Goal: Task Accomplishment & Management: Manage account settings

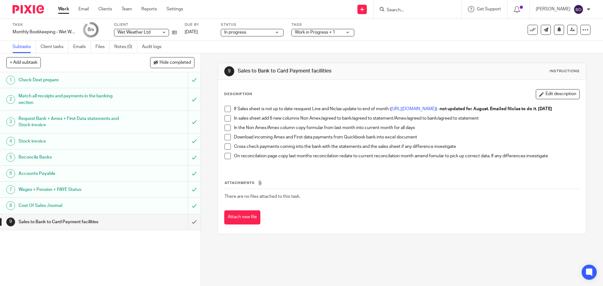
click at [64, 12] on link "Work" at bounding box center [63, 9] width 11 height 6
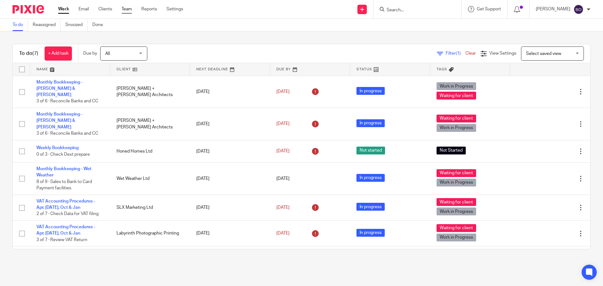
click at [127, 7] on link "Team" at bounding box center [127, 9] width 10 height 6
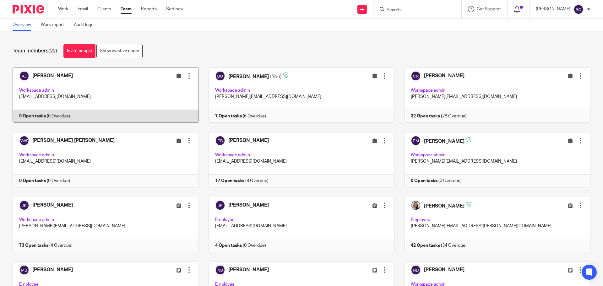
click at [186, 78] on div at bounding box center [189, 76] width 6 height 6
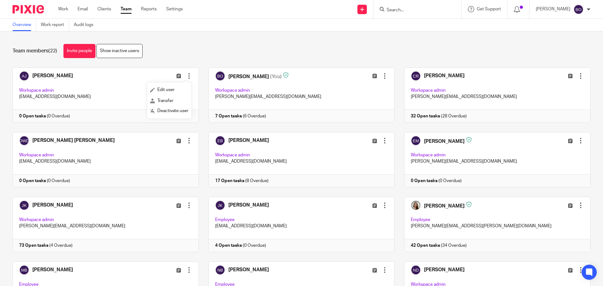
click at [225, 49] on div "Team members (22) Invite people Show inactive users" at bounding box center [302, 51] width 578 height 14
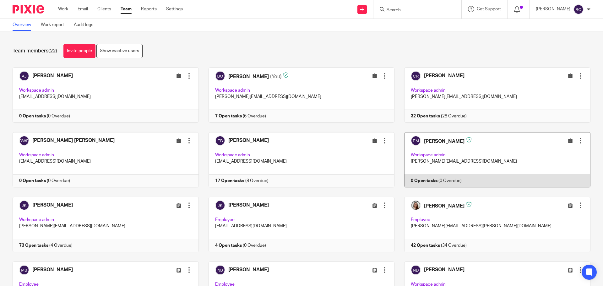
click at [462, 146] on link at bounding box center [493, 159] width 196 height 55
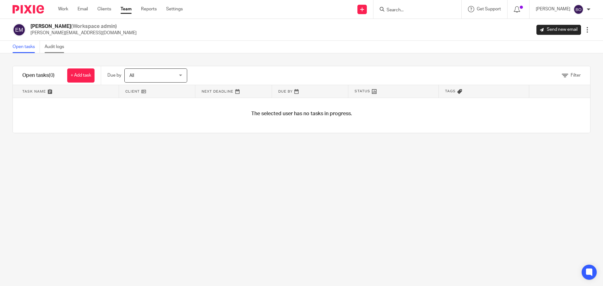
click at [56, 47] on link "Audit logs" at bounding box center [57, 47] width 24 height 12
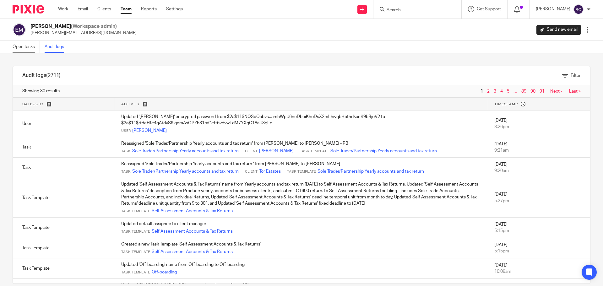
click at [32, 47] on link "Open tasks" at bounding box center [26, 47] width 27 height 12
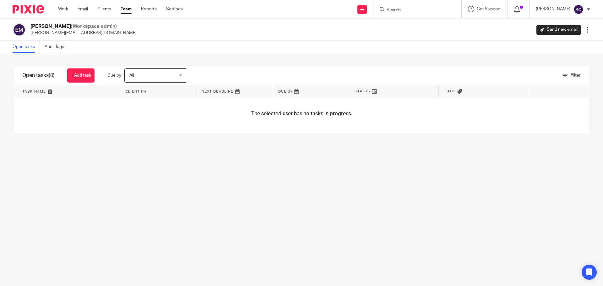
click at [127, 8] on link "Team" at bounding box center [126, 9] width 11 height 6
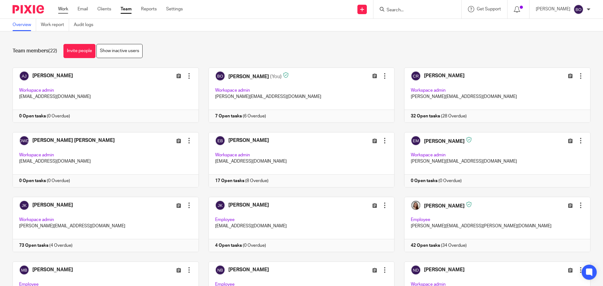
click at [64, 11] on link "Work" at bounding box center [63, 9] width 10 height 6
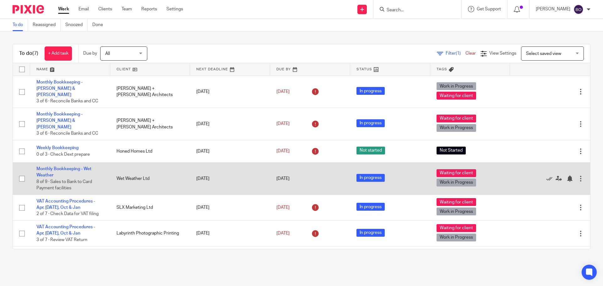
scroll to position [10, 0]
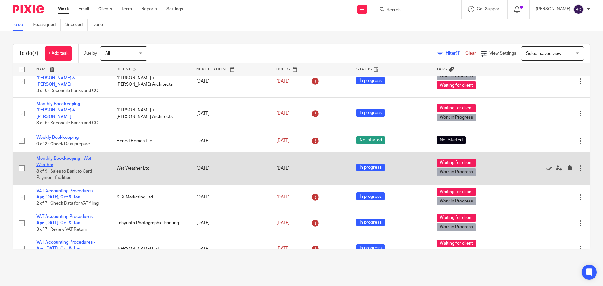
click at [81, 156] on link "Monthly Bookkeeping - Wet Weather" at bounding box center [63, 161] width 55 height 11
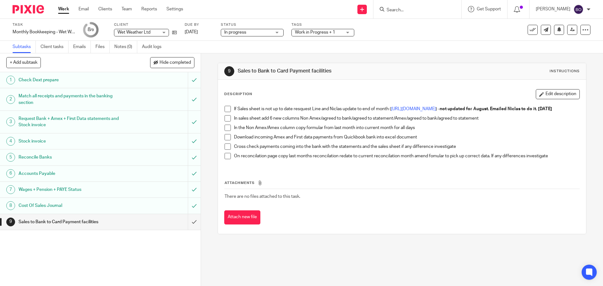
click at [350, 33] on div "Work in Progress + 1" at bounding box center [323, 33] width 63 height 8
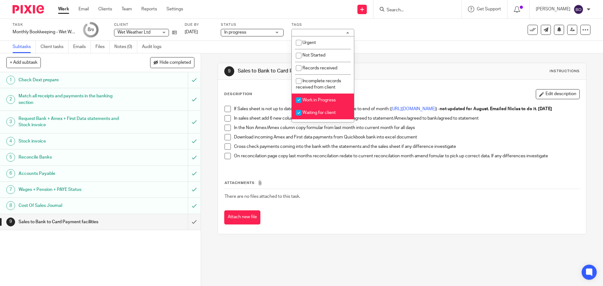
click at [299, 113] on input "checkbox" at bounding box center [299, 113] width 12 height 12
checkbox input "false"
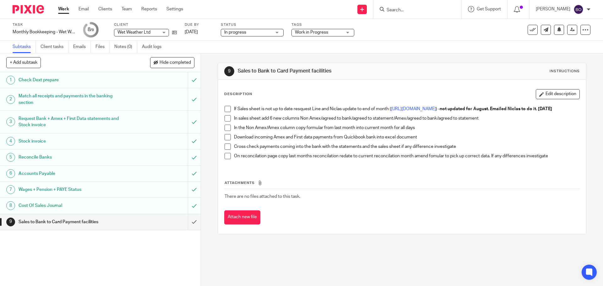
click at [379, 36] on div "Task Monthly Bookkeeping - Wet Weather Save Monthly Bookkeeping - Wet Weather 8…" at bounding box center [254, 29] width 482 height 15
click at [66, 10] on link "Work" at bounding box center [63, 9] width 11 height 6
